Goal: Information Seeking & Learning: Compare options

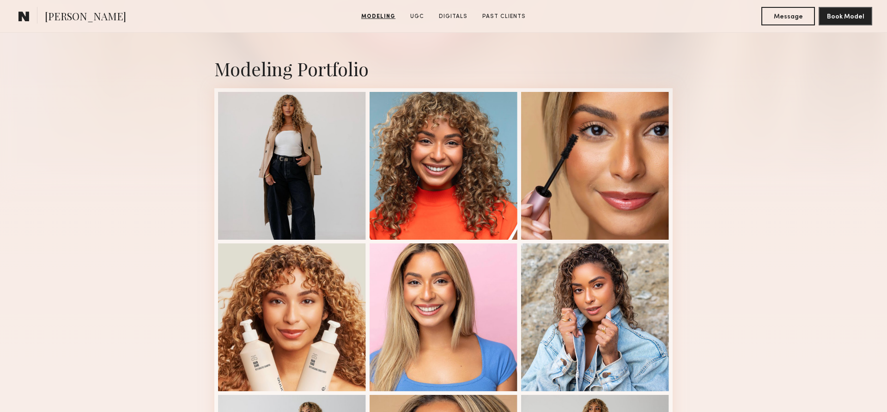
scroll to position [181, 0]
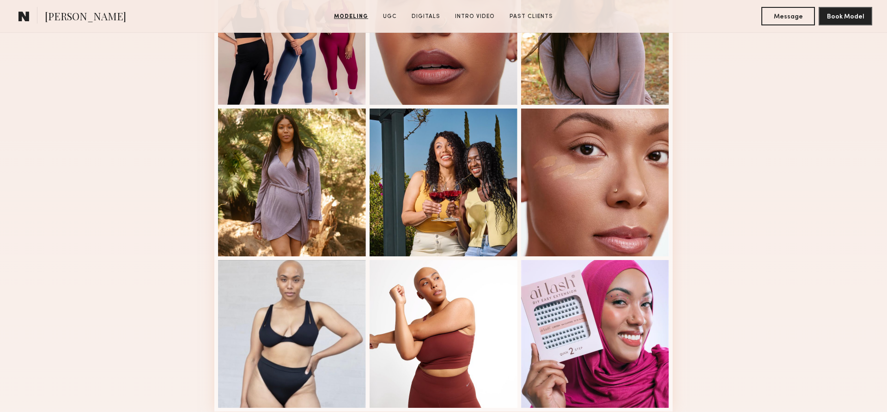
scroll to position [284, 0]
